Goal: Task Accomplishment & Management: Manage account settings

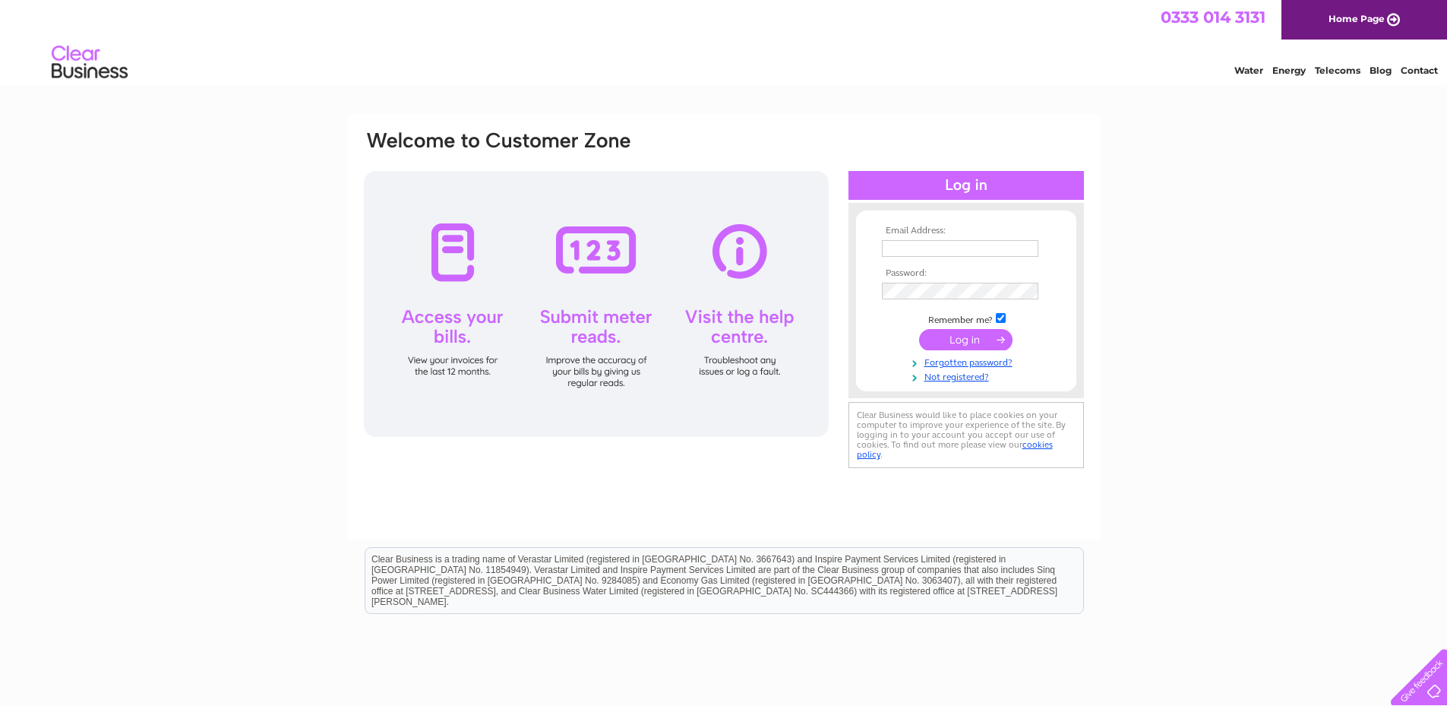
click at [934, 240] on input "text" at bounding box center [960, 248] width 157 height 17
type input "leon@ordifydirect.com"
click at [919, 330] on input "submit" at bounding box center [965, 340] width 93 height 21
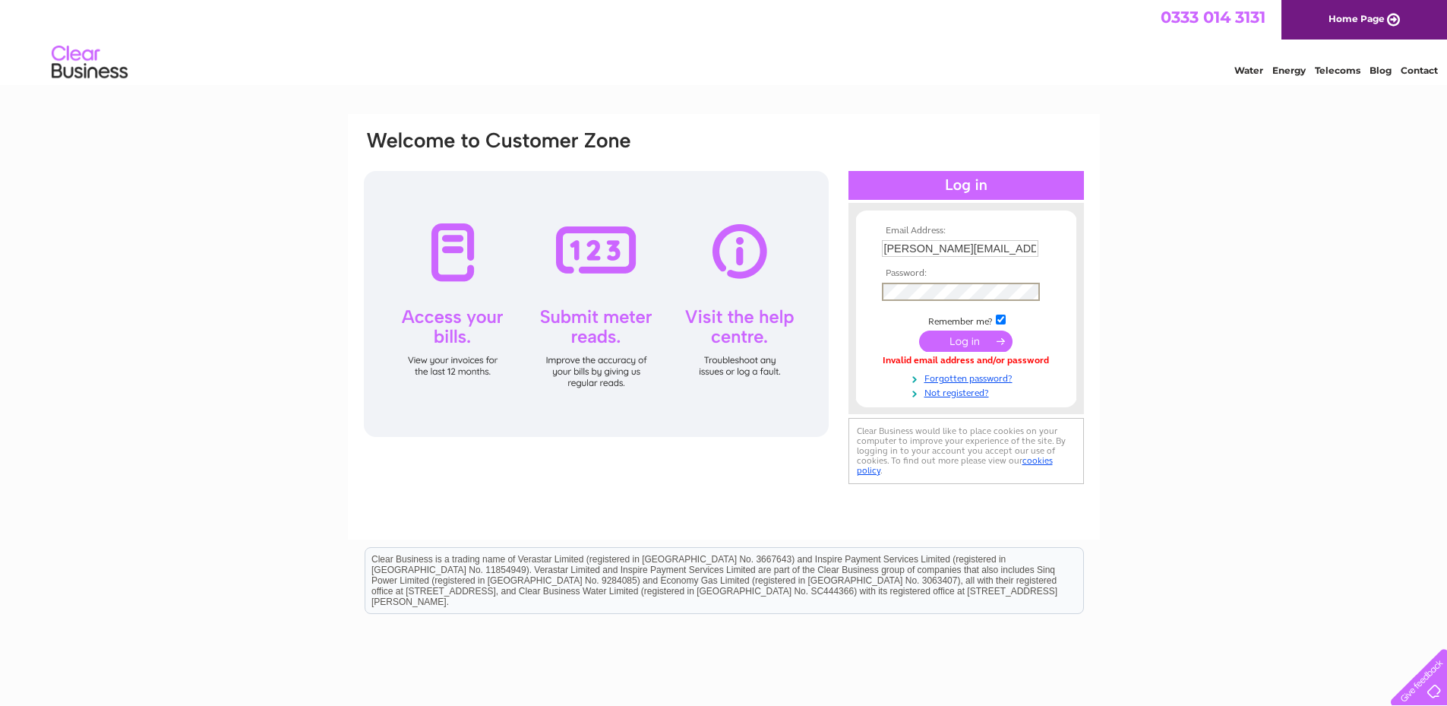
click at [1249, 255] on div "Email Address: leon@ordifydirect.com Password: Forgotten password?" at bounding box center [723, 456] width 1447 height 685
click at [931, 280] on td at bounding box center [966, 291] width 176 height 24
click at [1254, 321] on div "Email Address: leon@ordifydirect.com Password: Forgotten password?" at bounding box center [723, 456] width 1447 height 685
click at [919, 330] on input "submit" at bounding box center [965, 340] width 93 height 21
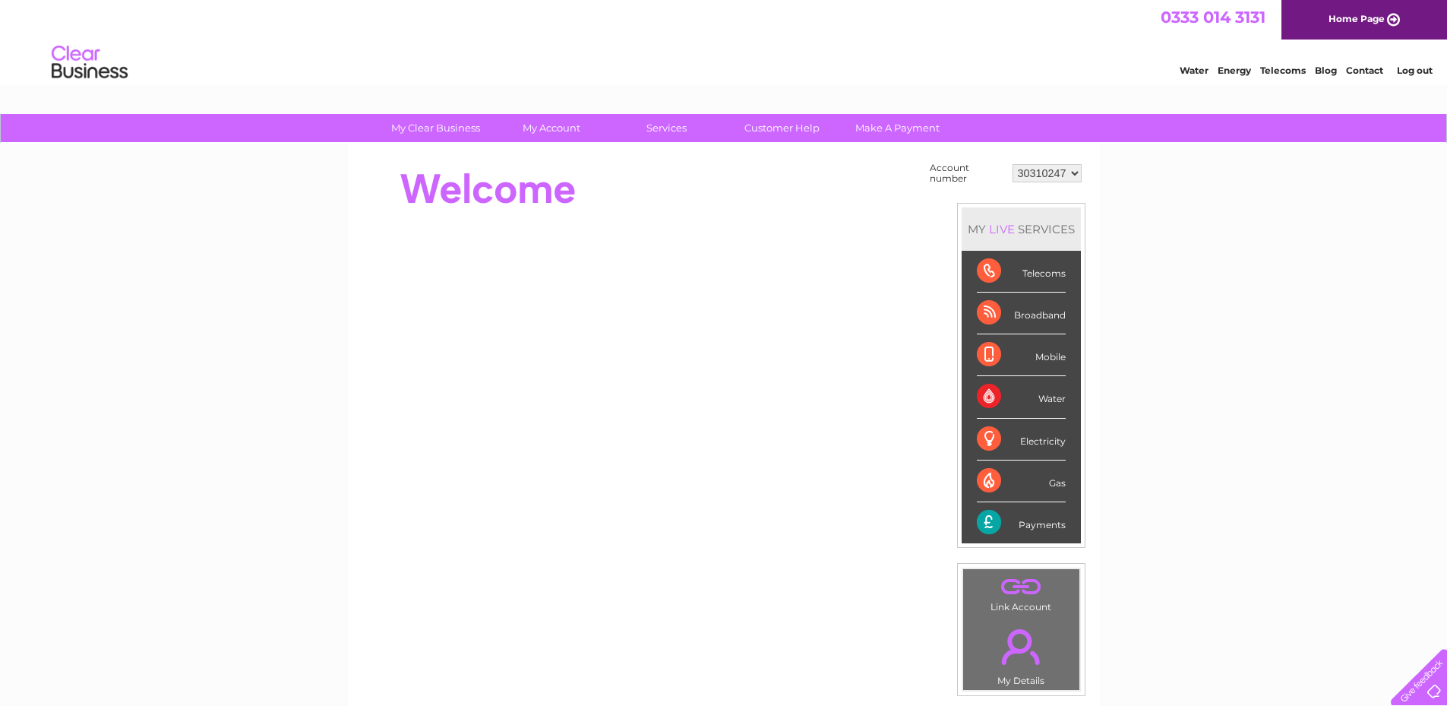
click at [1289, 351] on div "My Clear Business Login Details My Details My Preferences Link Account My Accou…" at bounding box center [723, 542] width 1447 height 857
click at [878, 131] on link "Make A Payment" at bounding box center [897, 128] width 125 height 28
